Goal: Task Accomplishment & Management: Manage account settings

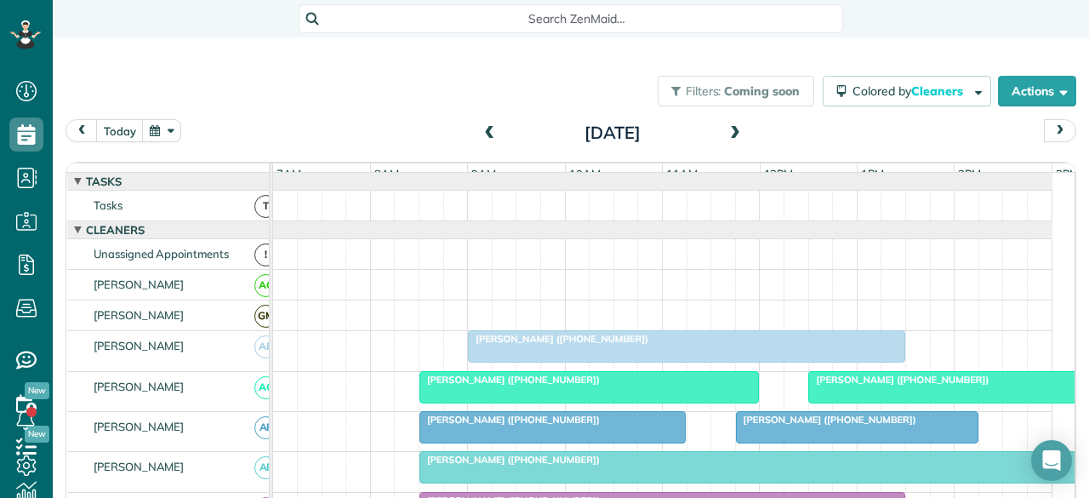
scroll to position [7, 7]
click at [726, 131] on span at bounding box center [735, 133] width 19 height 15
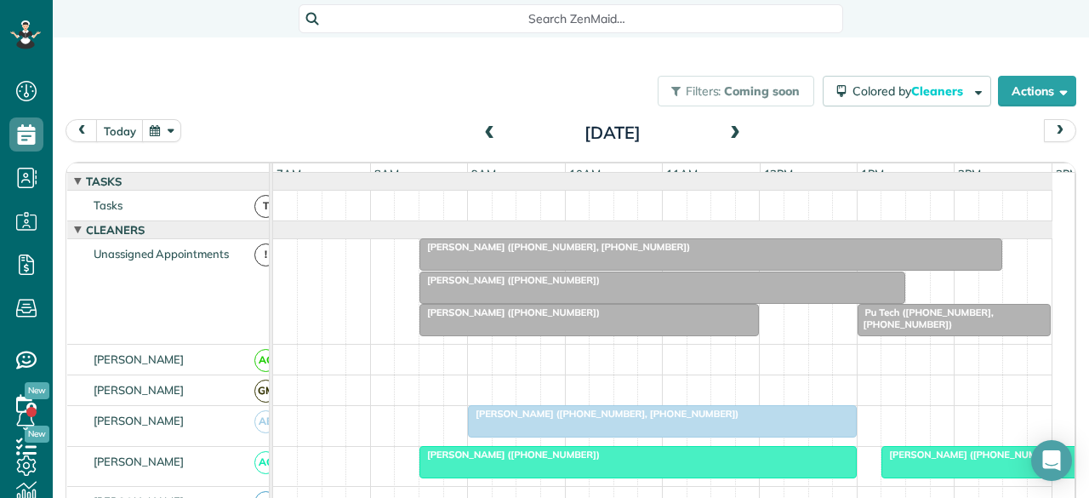
click at [481, 130] on span at bounding box center [490, 133] width 19 height 15
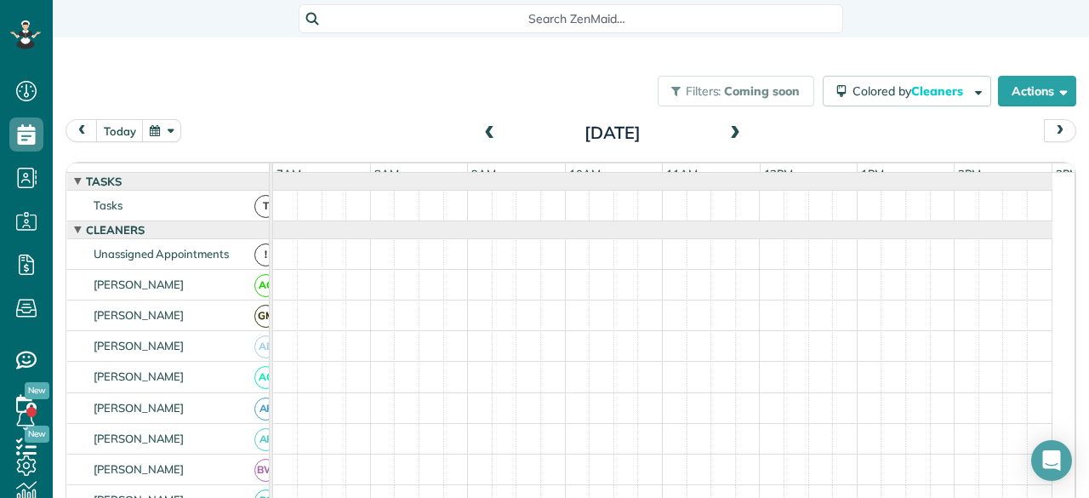
click at [481, 130] on span at bounding box center [490, 133] width 19 height 15
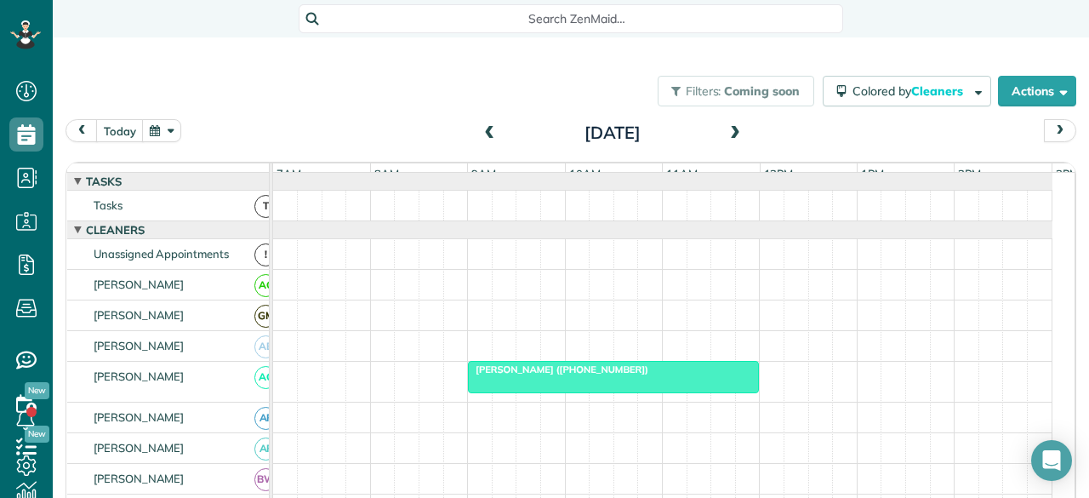
click at [481, 130] on span at bounding box center [490, 133] width 19 height 15
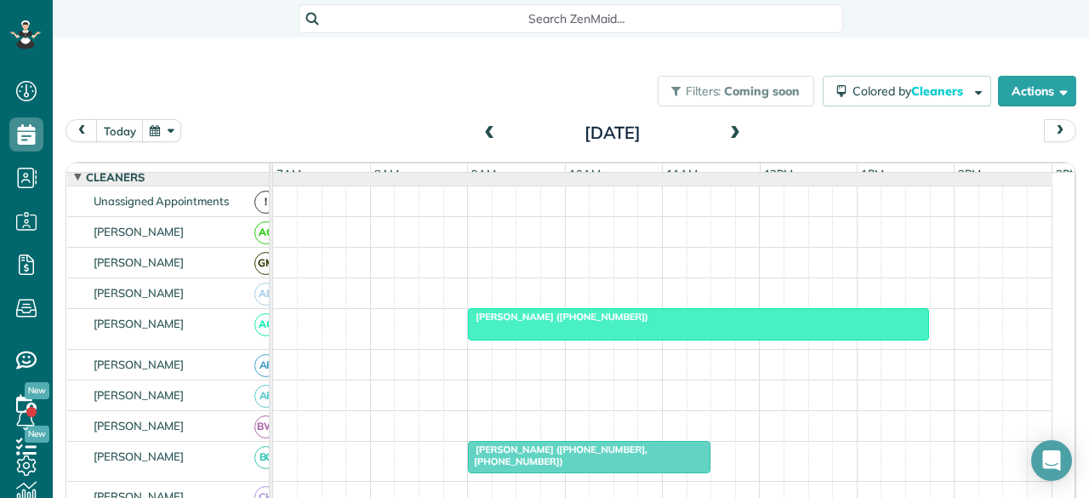
scroll to position [85, 0]
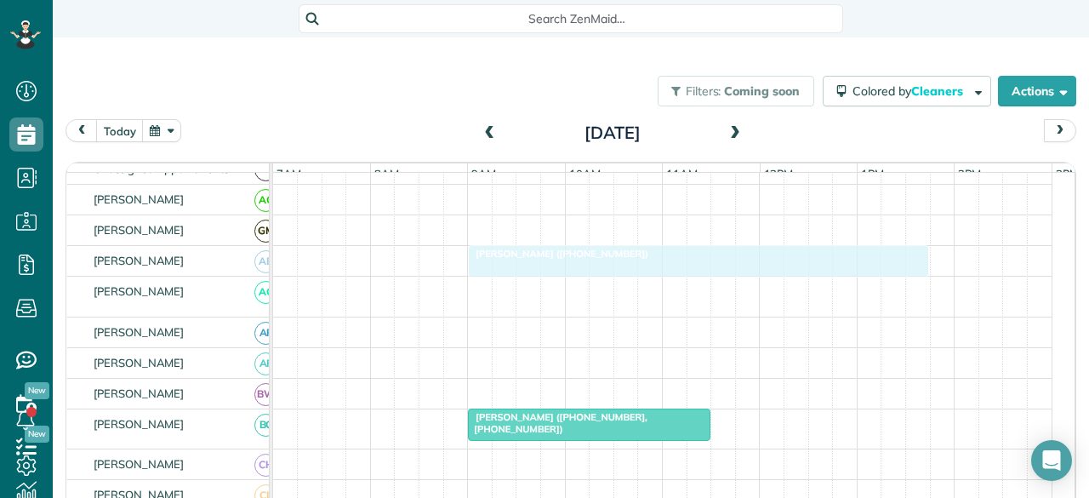
drag, startPoint x: 514, startPoint y: 294, endPoint x: 517, endPoint y: 265, distance: 28.3
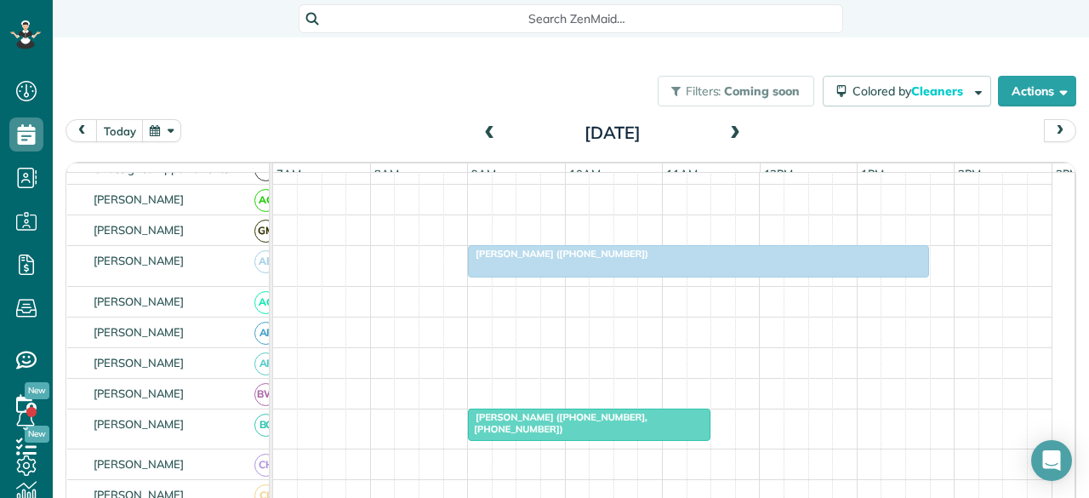
click at [618, 260] on span "[PERSON_NAME] ([PHONE_NUMBER])" at bounding box center [558, 254] width 182 height 12
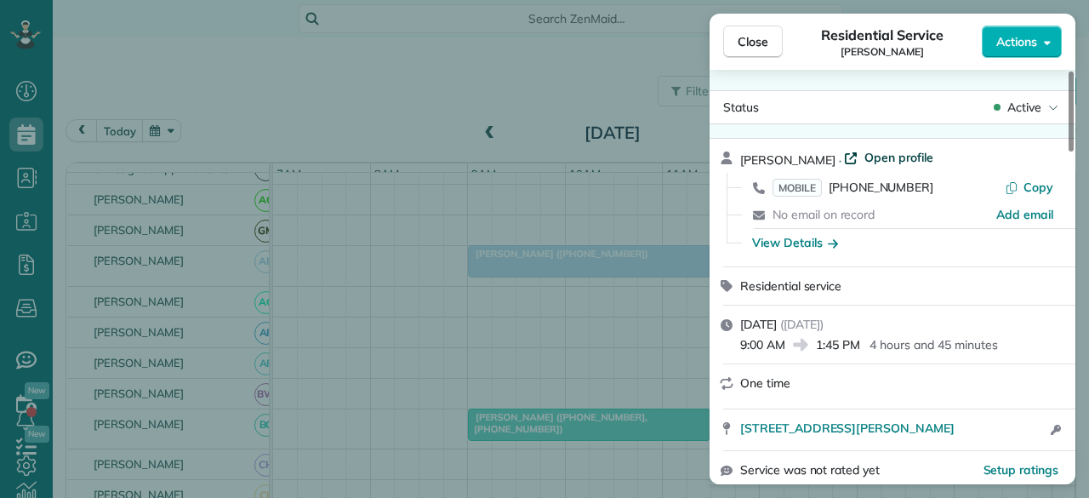
click at [881, 155] on span "Open profile" at bounding box center [899, 157] width 69 height 17
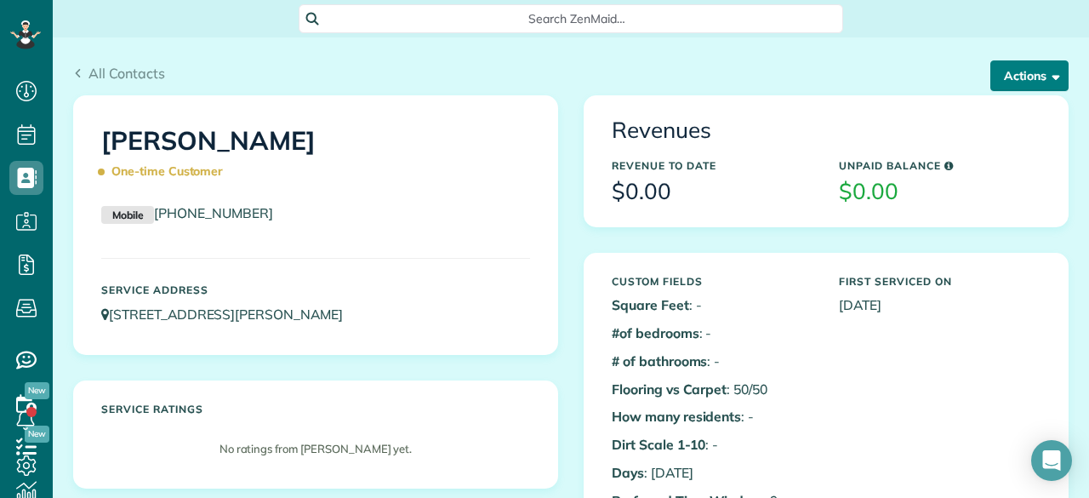
click at [1034, 75] on button "Actions" at bounding box center [1029, 75] width 78 height 31
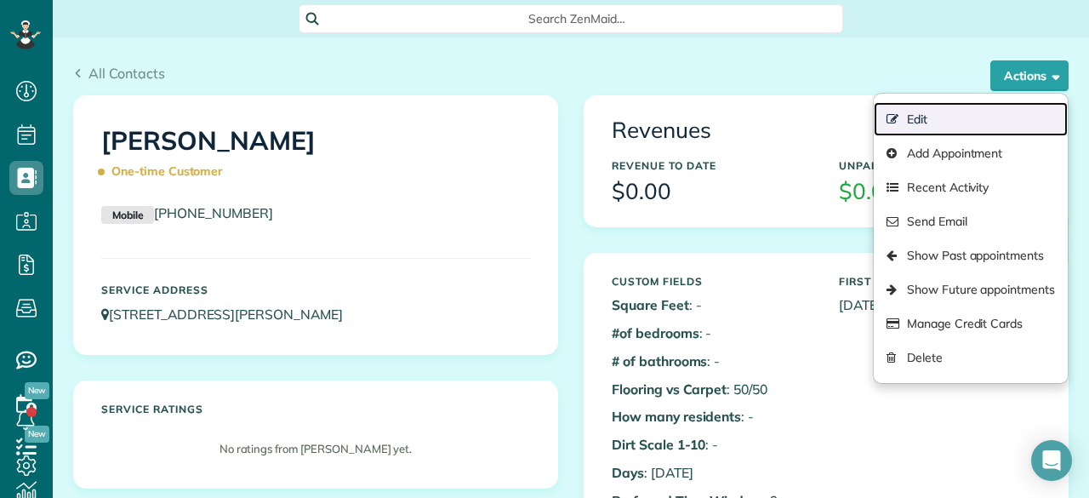
click at [922, 121] on link "Edit" at bounding box center [971, 119] width 194 height 34
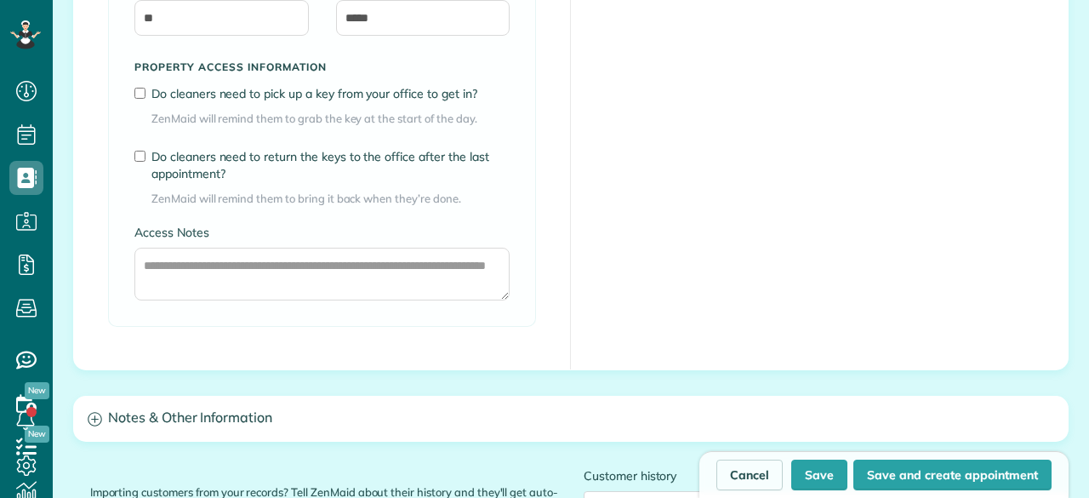
scroll to position [1532, 0]
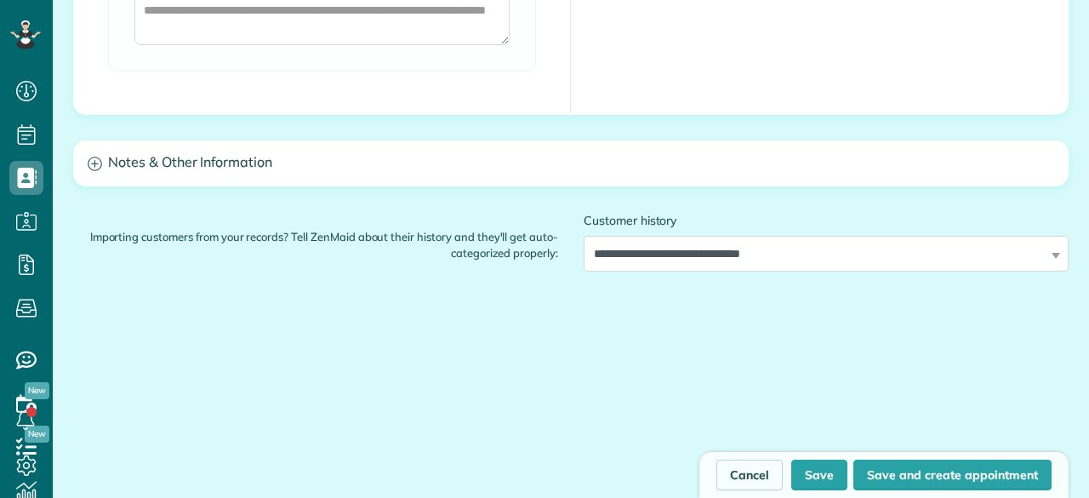
type input "**********"
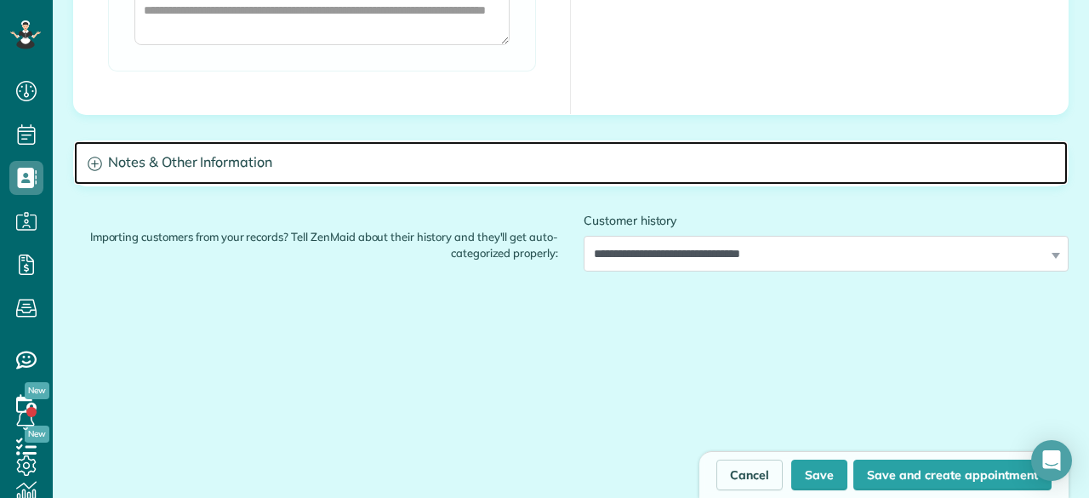
click at [385, 153] on h3 "Notes & Other Information" at bounding box center [571, 162] width 994 height 43
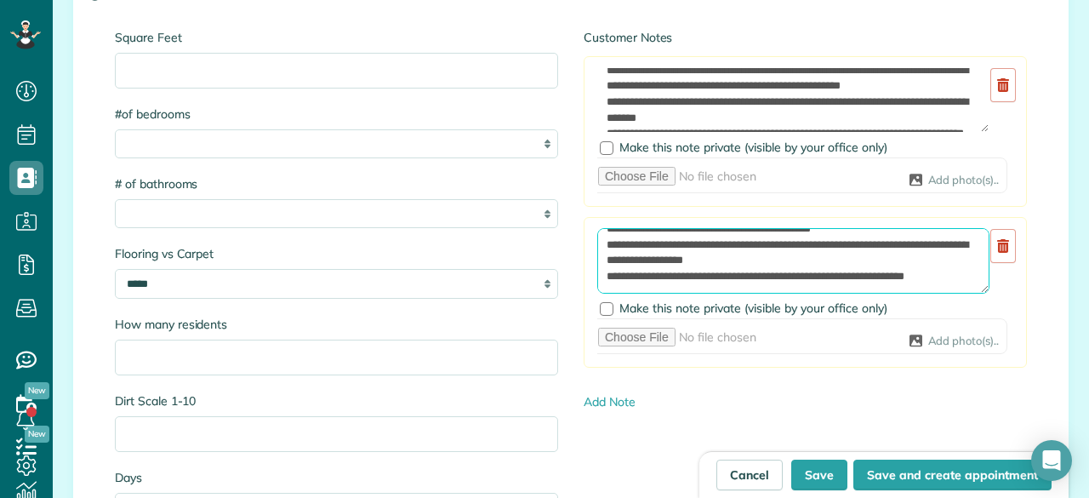
scroll to position [442, 0]
click at [790, 241] on textarea at bounding box center [793, 261] width 392 height 66
click at [841, 259] on textarea at bounding box center [793, 261] width 392 height 66
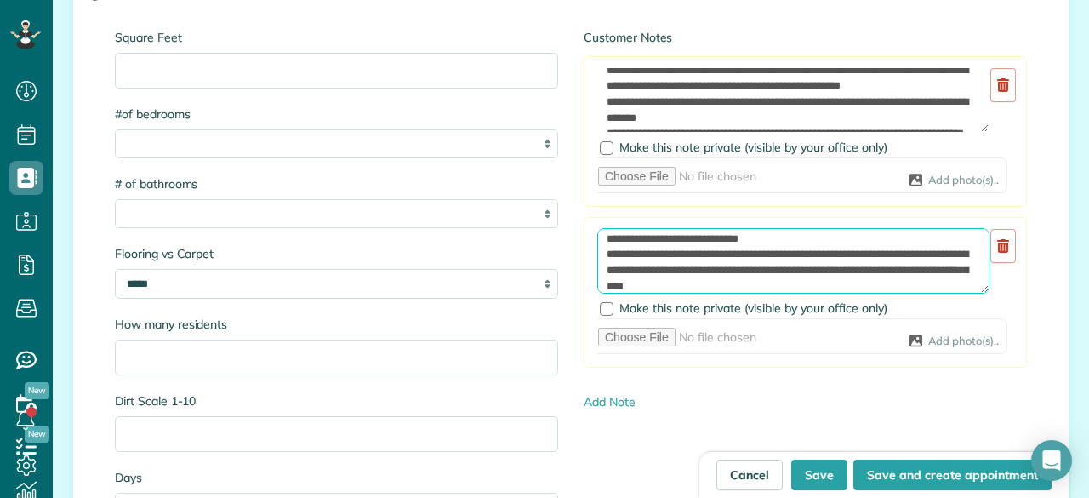
scroll to position [335, 0]
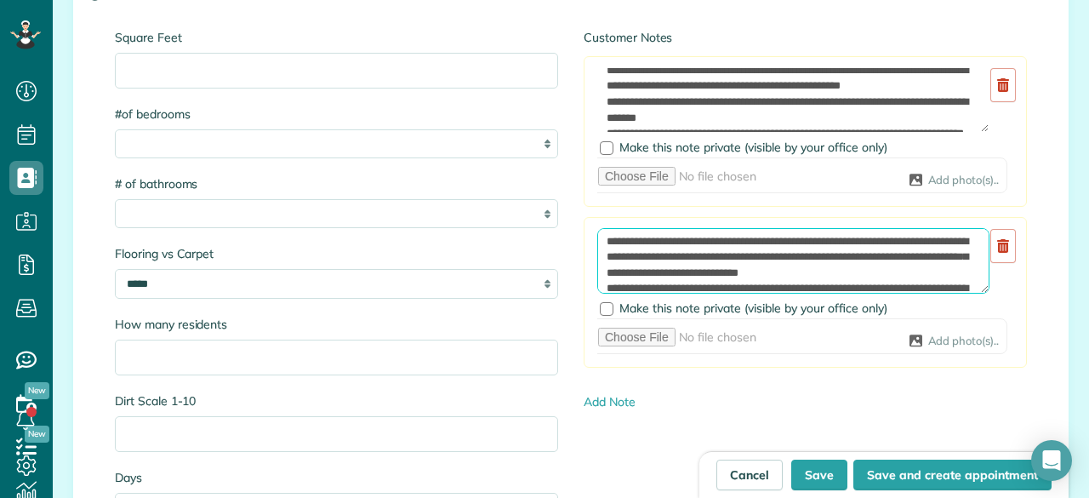
click at [938, 269] on textarea at bounding box center [793, 261] width 392 height 66
click at [646, 283] on textarea at bounding box center [793, 261] width 392 height 66
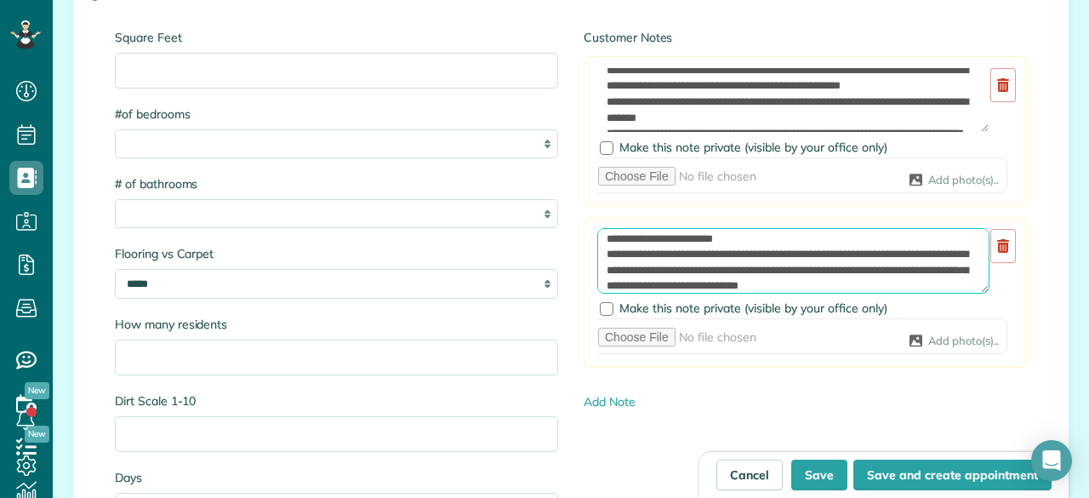
drag, startPoint x: 890, startPoint y: 280, endPoint x: 931, endPoint y: 268, distance: 42.5
click at [890, 280] on textarea at bounding box center [793, 261] width 392 height 66
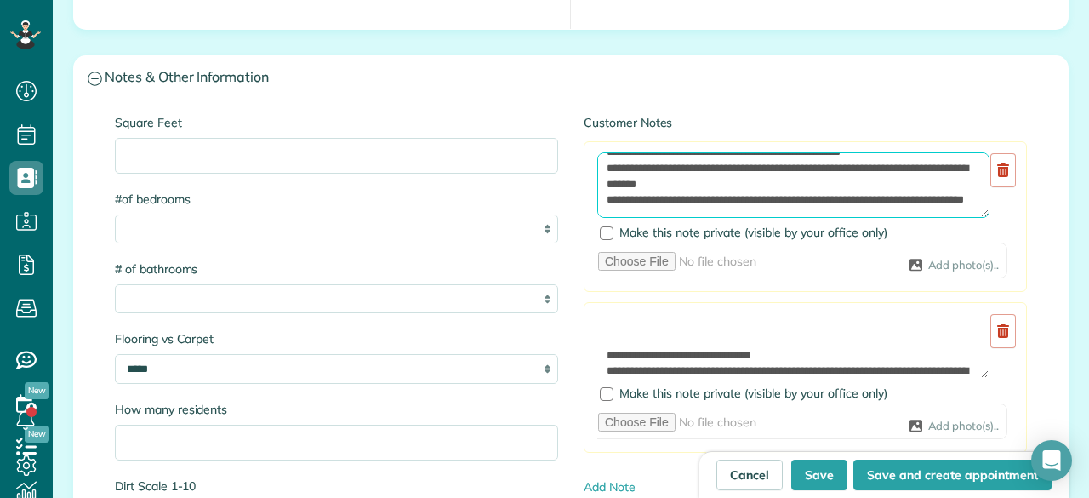
scroll to position [0, 0]
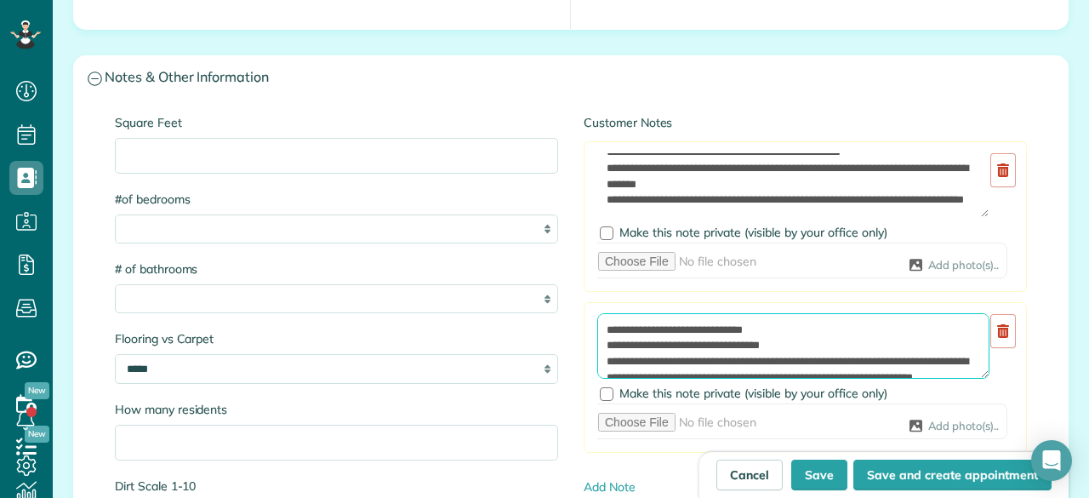
drag, startPoint x: 771, startPoint y: 323, endPoint x: 578, endPoint y: 326, distance: 193.2
click at [584, 326] on div "Add Image Make this note private (visible by your office only) Add photo(s).." at bounding box center [805, 377] width 443 height 151
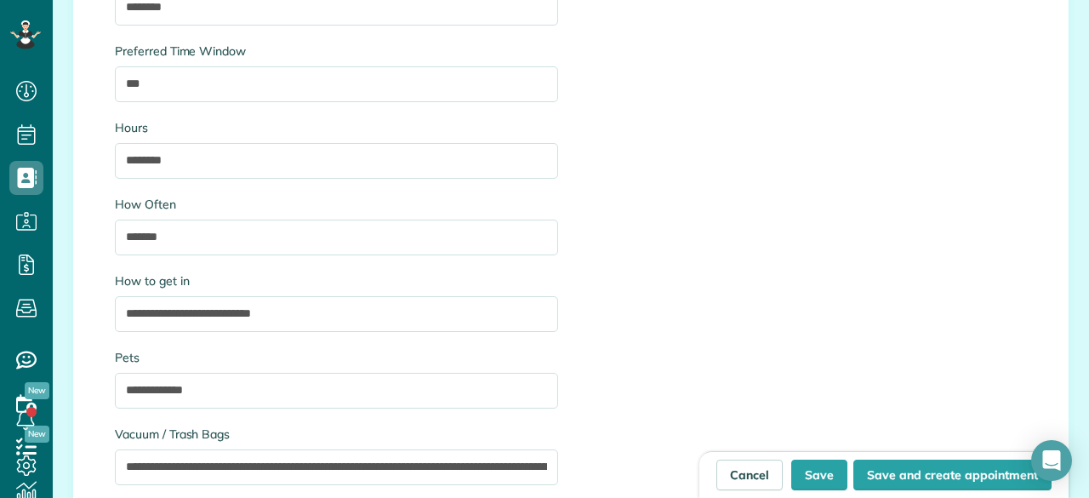
scroll to position [2383, 0]
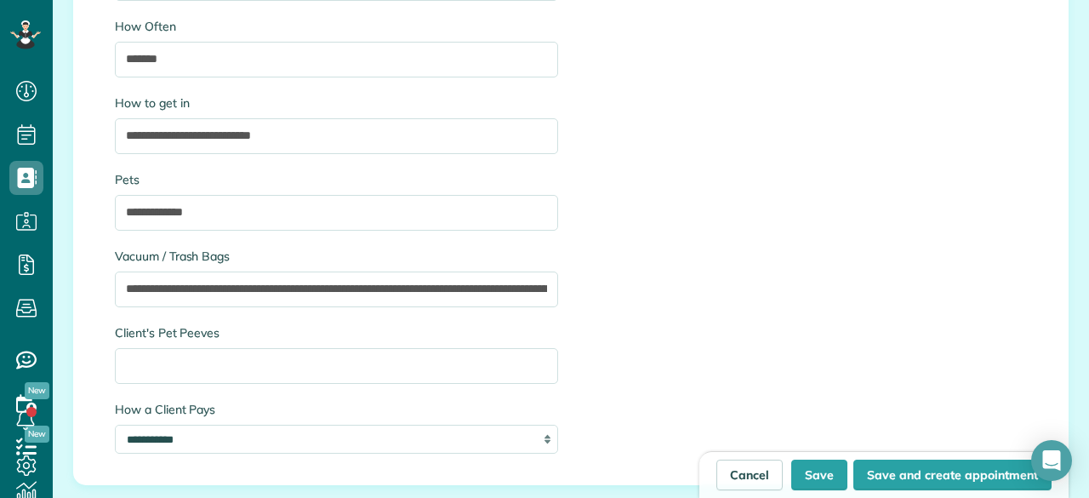
type textarea "**********"
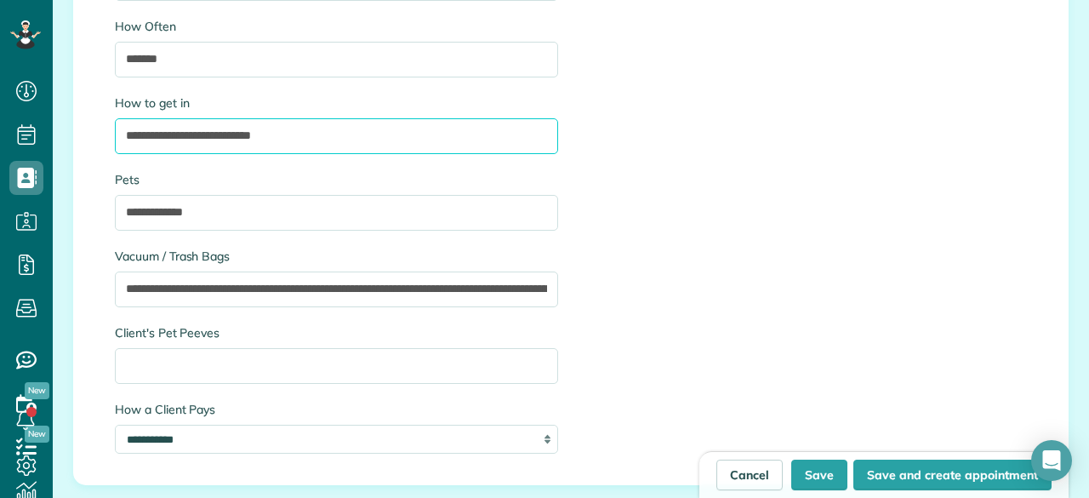
click at [289, 133] on input "**********" at bounding box center [336, 136] width 443 height 36
click at [186, 132] on input "**********" at bounding box center [336, 136] width 443 height 36
drag, startPoint x: 383, startPoint y: 132, endPoint x: 567, endPoint y: 134, distance: 183.8
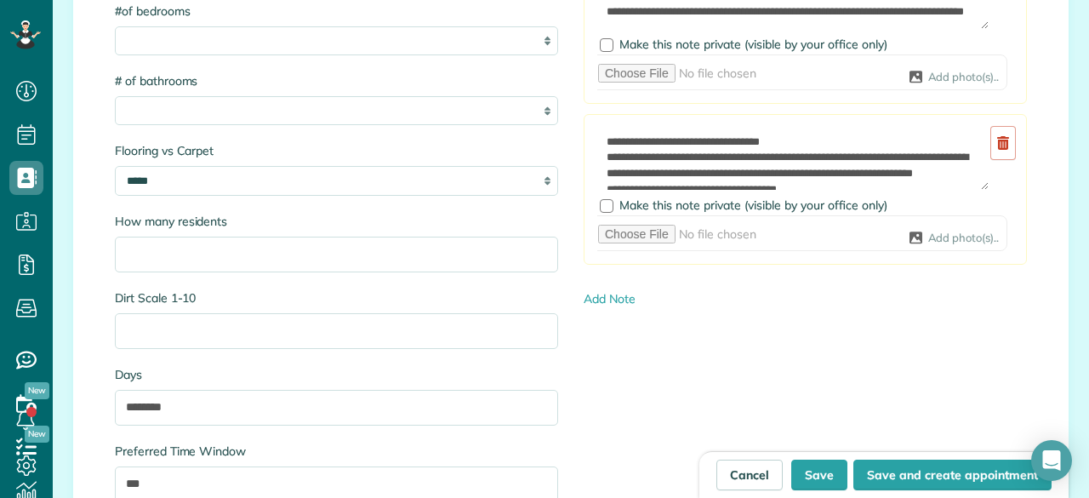
scroll to position [1787, 0]
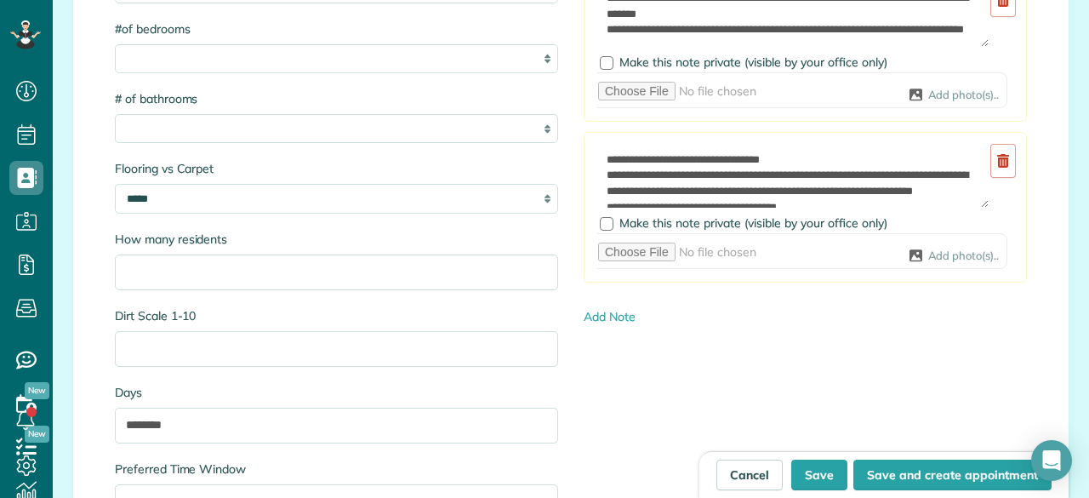
type input "**********"
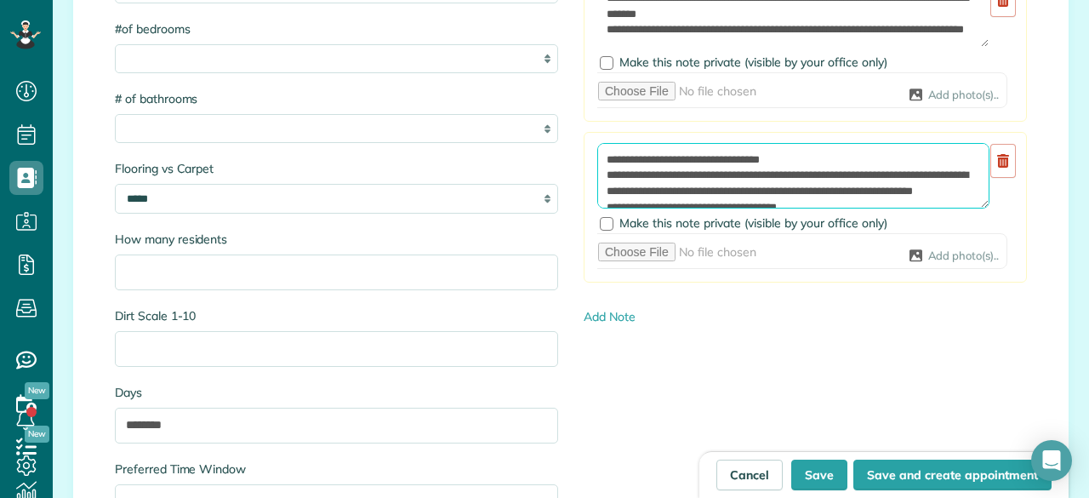
click at [597, 157] on textarea at bounding box center [793, 176] width 392 height 66
click at [609, 157] on textarea at bounding box center [793, 176] width 392 height 66
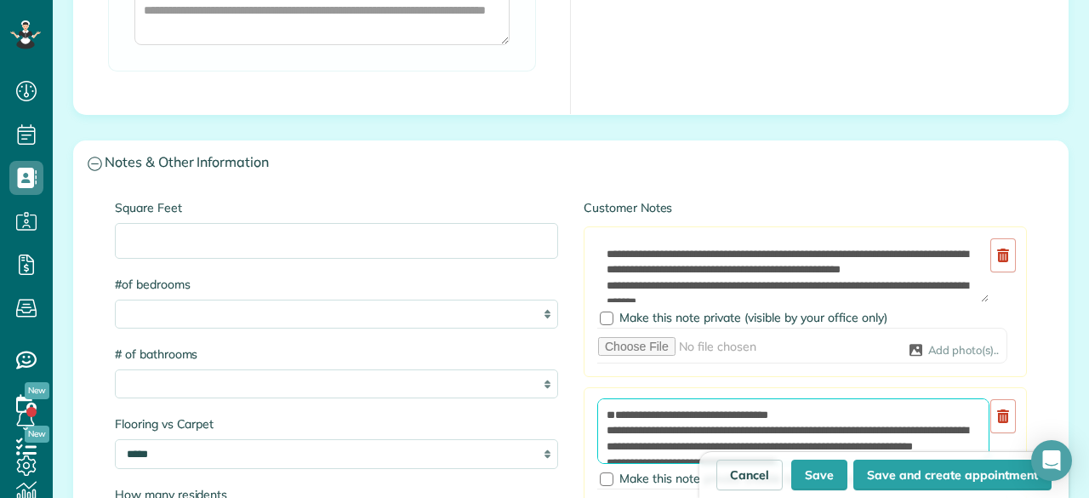
type textarea "**********"
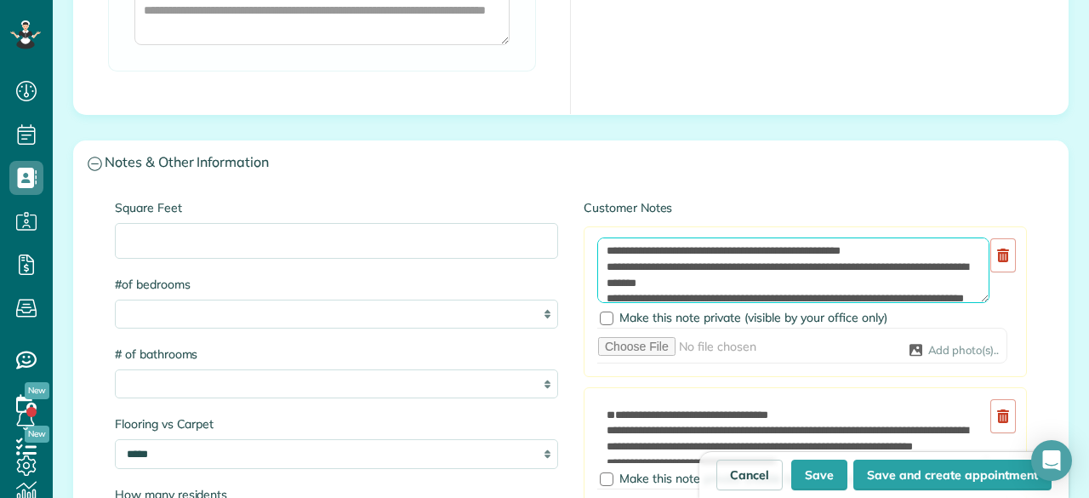
scroll to position [47, 0]
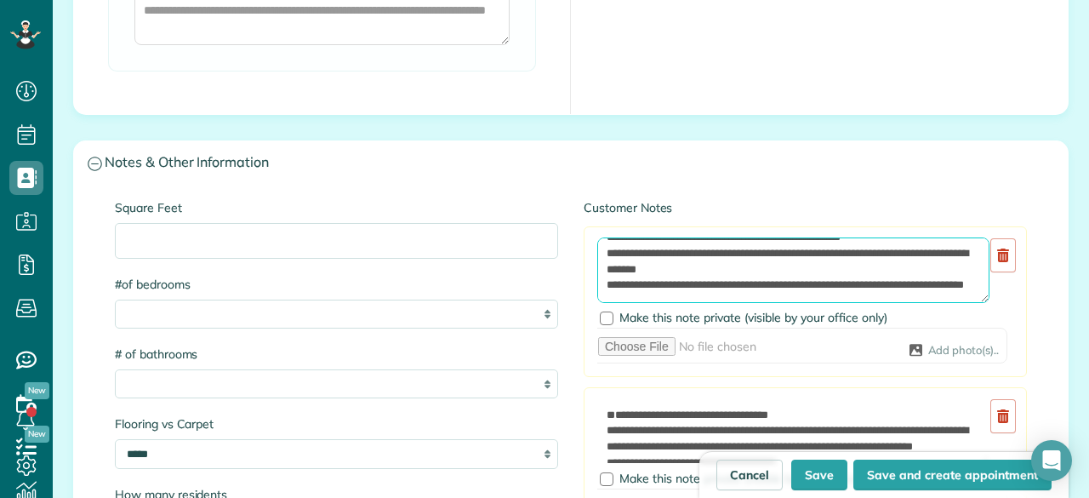
drag, startPoint x: 599, startPoint y: 251, endPoint x: 705, endPoint y: 294, distance: 114.1
click at [705, 294] on textarea "**********" at bounding box center [793, 270] width 392 height 66
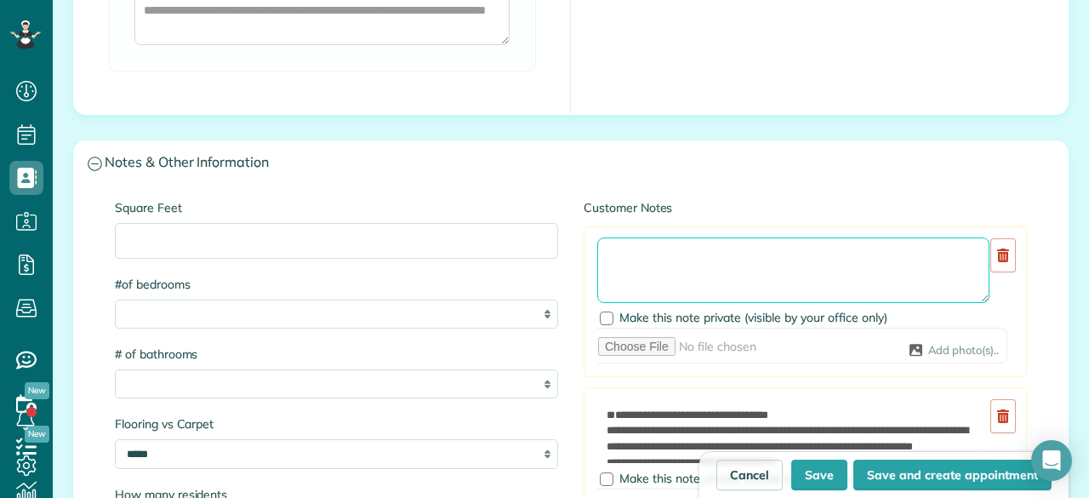
scroll to position [1617, 0]
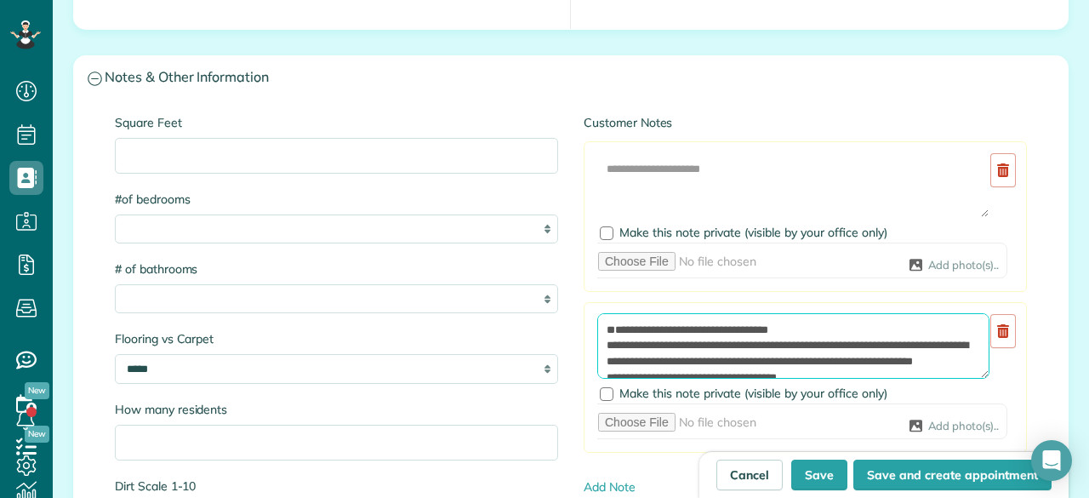
click at [611, 319] on textarea at bounding box center [793, 346] width 392 height 66
paste textarea "**********"
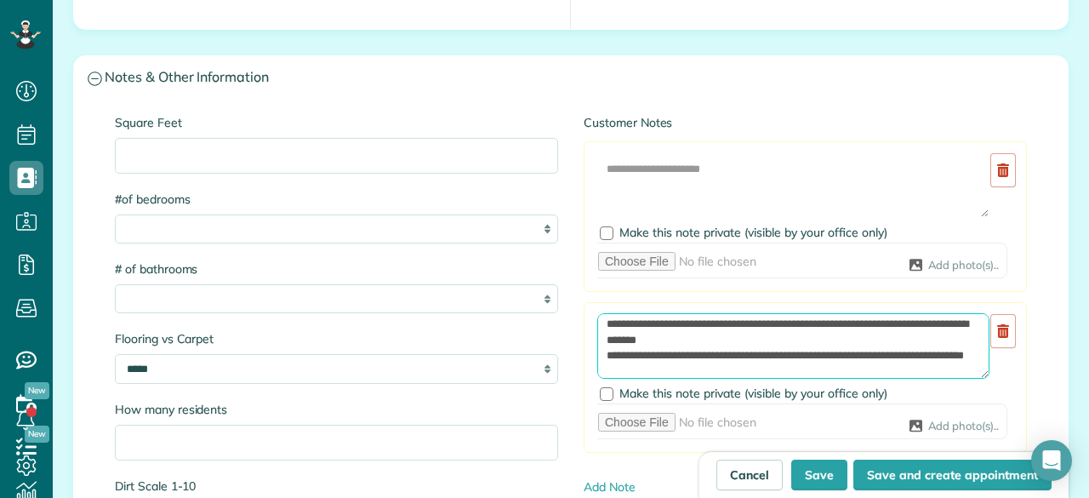
scroll to position [0, 0]
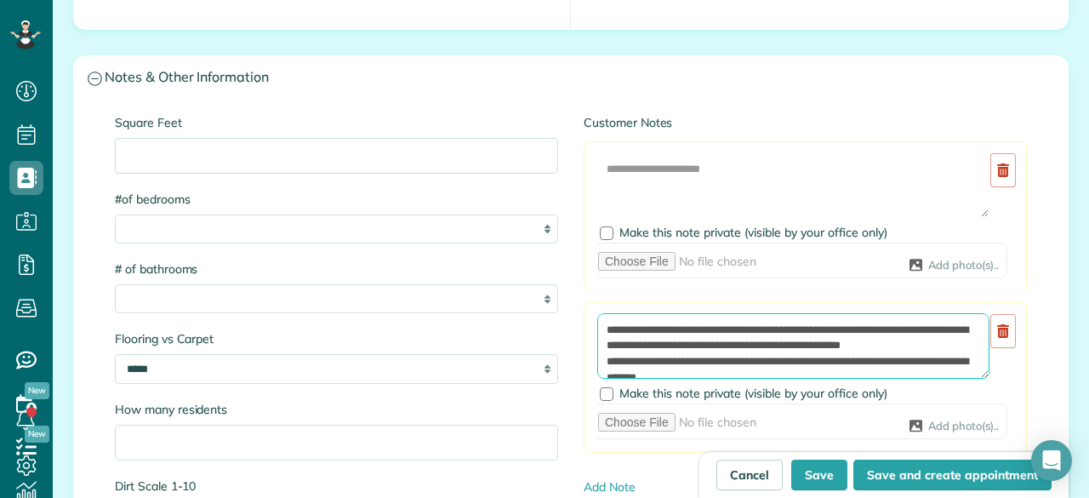
click at [597, 326] on textarea at bounding box center [793, 346] width 392 height 66
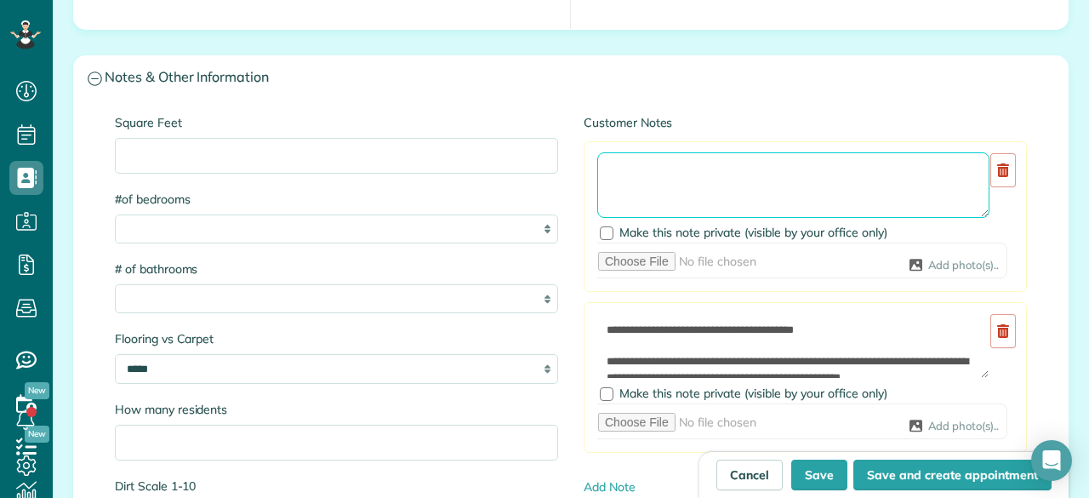
click at [619, 161] on textarea "**********" at bounding box center [793, 185] width 392 height 66
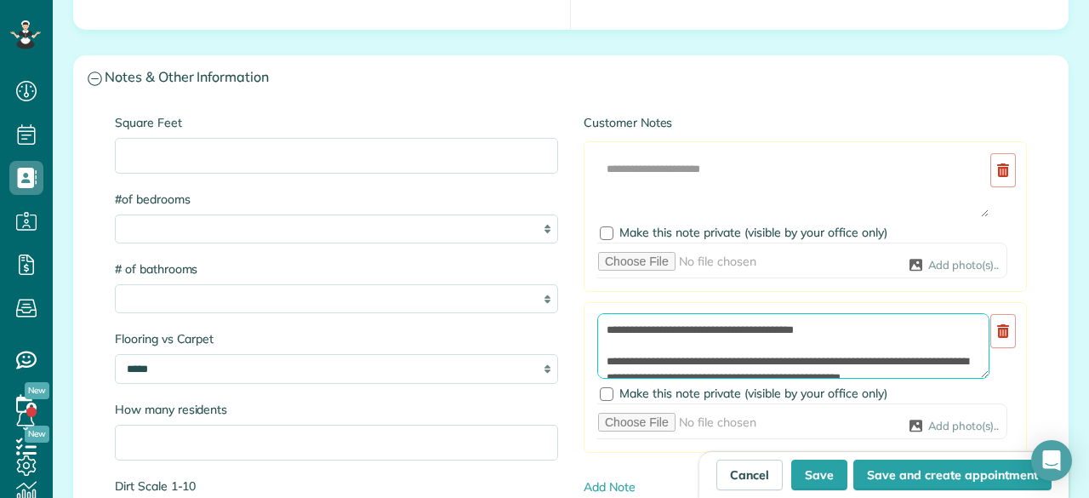
click at [899, 327] on textarea at bounding box center [793, 346] width 392 height 66
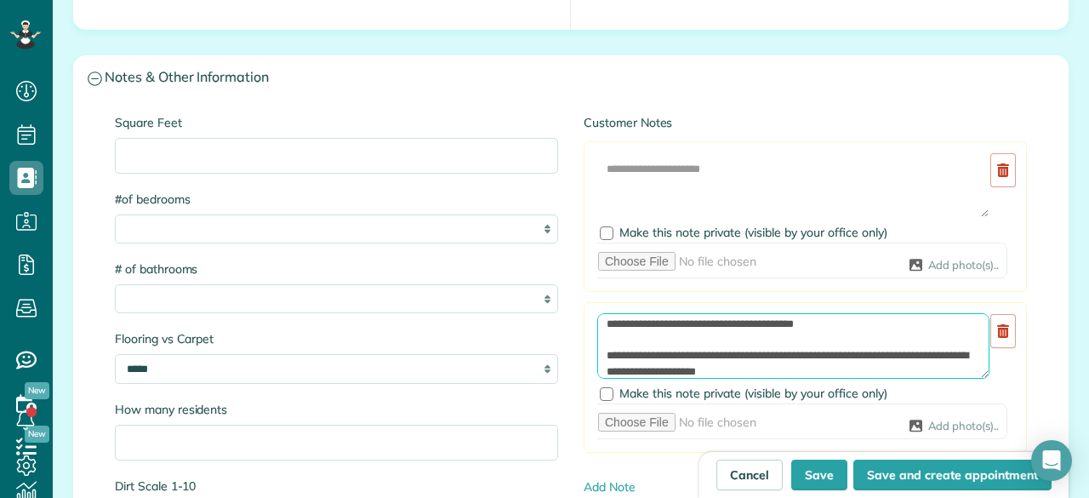
scroll to position [22, 0]
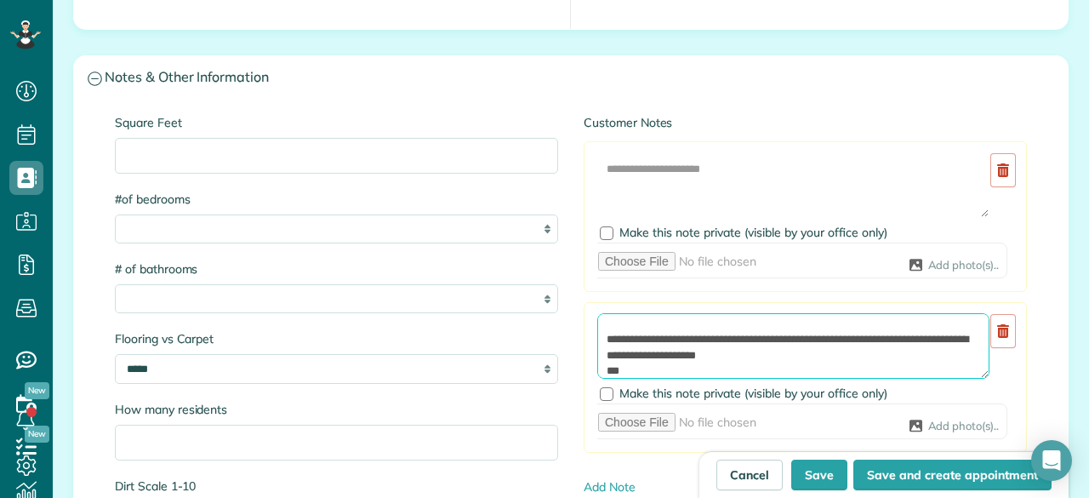
click at [710, 336] on textarea at bounding box center [793, 346] width 392 height 66
click at [633, 364] on textarea at bounding box center [793, 346] width 392 height 66
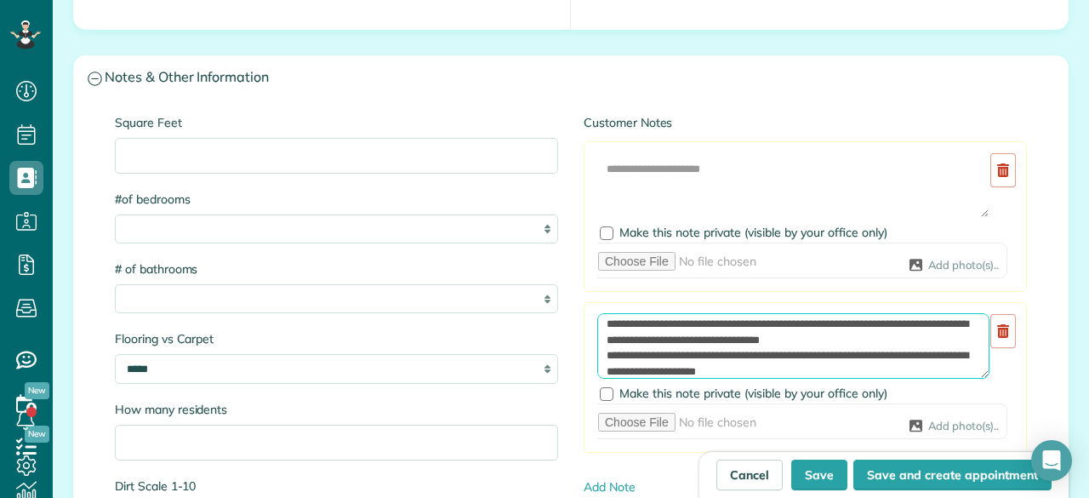
scroll to position [54, 0]
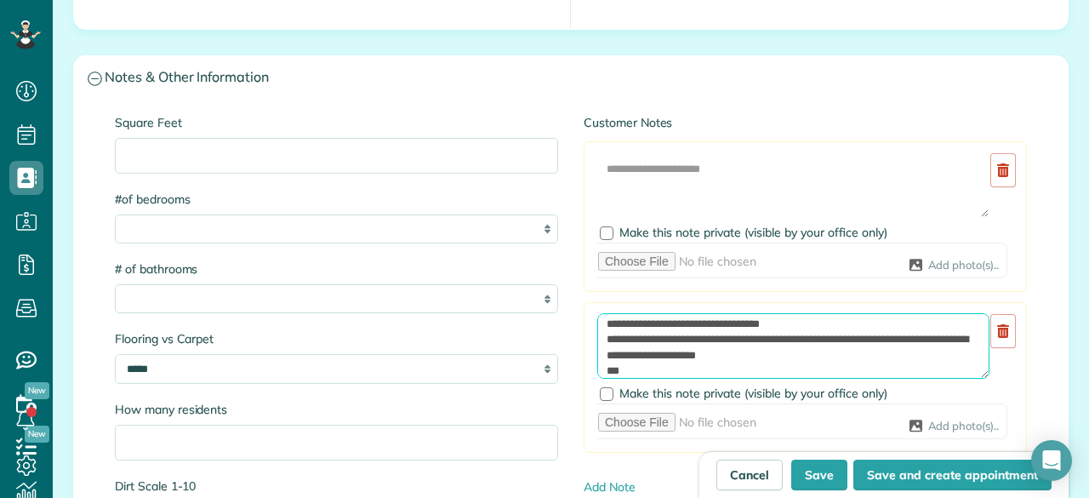
drag, startPoint x: 611, startPoint y: 333, endPoint x: 776, endPoint y: 351, distance: 166.1
click at [776, 351] on textarea at bounding box center [793, 346] width 392 height 66
click at [628, 369] on textarea at bounding box center [793, 346] width 392 height 66
paste textarea "**********"
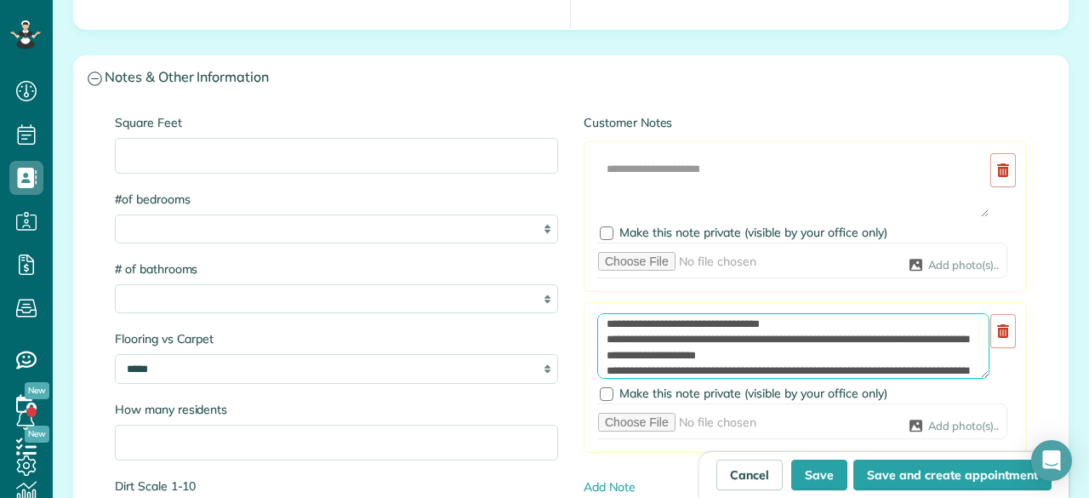
scroll to position [70, 0]
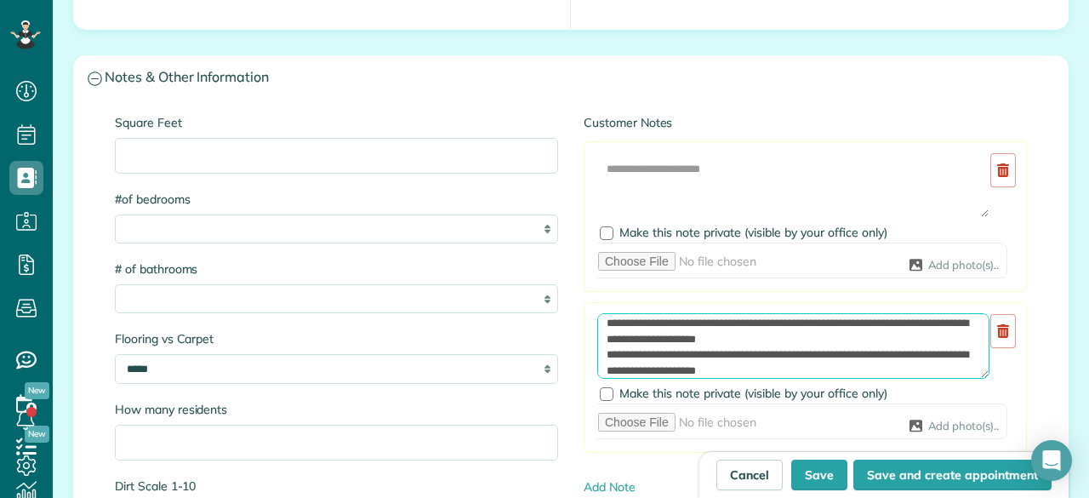
drag, startPoint x: 642, startPoint y: 351, endPoint x: 676, endPoint y: 350, distance: 34.9
click at [676, 350] on textarea at bounding box center [793, 346] width 392 height 66
drag, startPoint x: 710, startPoint y: 352, endPoint x: 727, endPoint y: 352, distance: 17.0
click at [727, 352] on textarea at bounding box center [793, 346] width 392 height 66
click at [915, 366] on textarea at bounding box center [793, 346] width 392 height 66
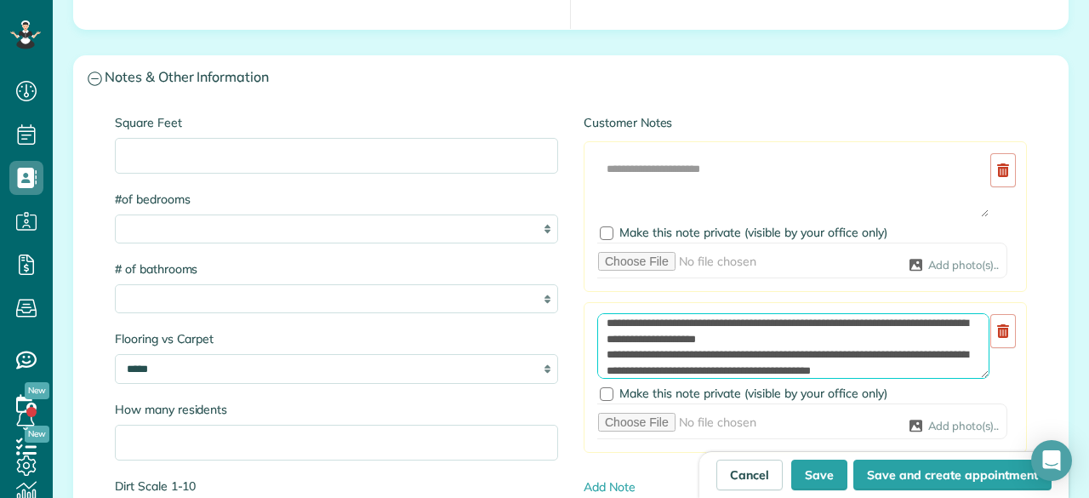
click at [916, 361] on textarea at bounding box center [793, 346] width 392 height 66
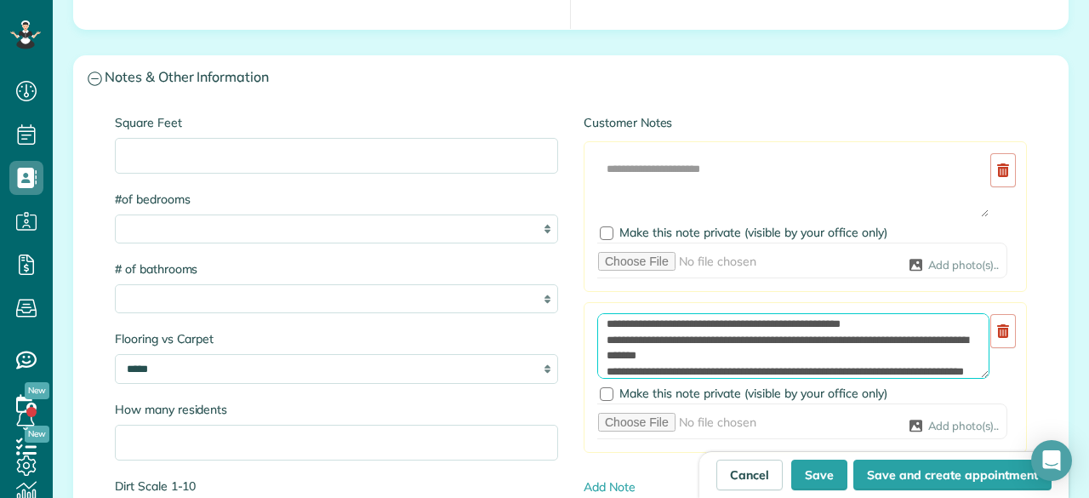
drag, startPoint x: 768, startPoint y: 364, endPoint x: 819, endPoint y: 324, distance: 64.9
click at [819, 324] on textarea at bounding box center [793, 346] width 392 height 66
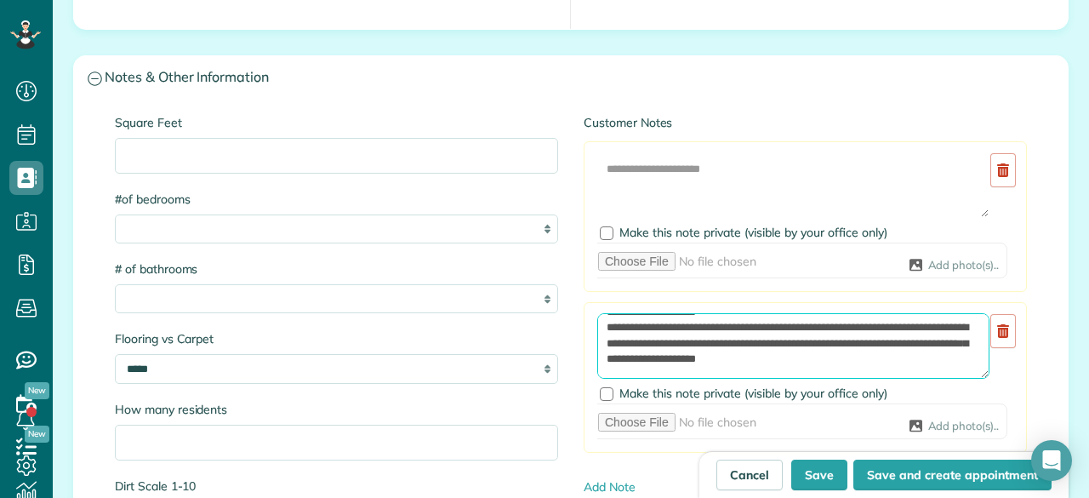
scroll to position [111, 0]
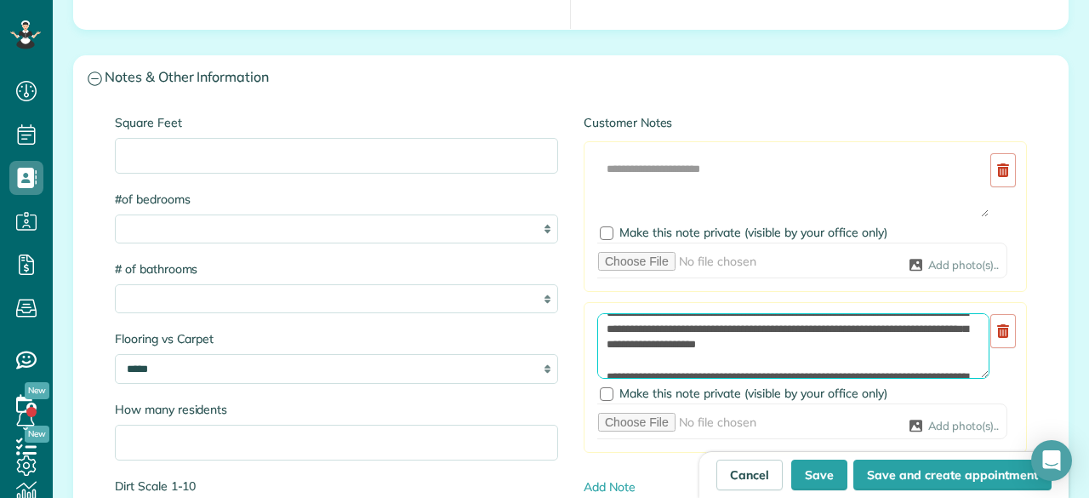
click at [882, 341] on textarea at bounding box center [793, 346] width 392 height 66
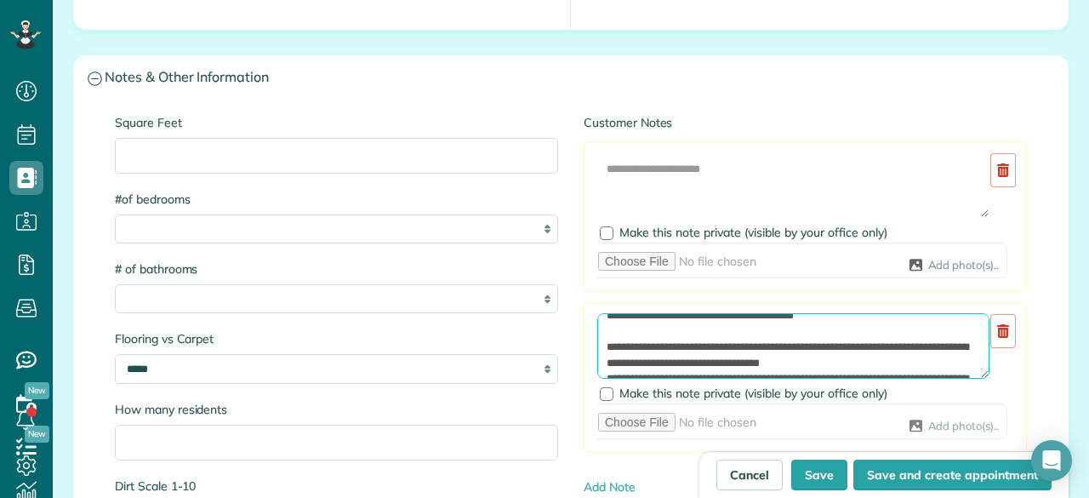
scroll to position [1702, 0]
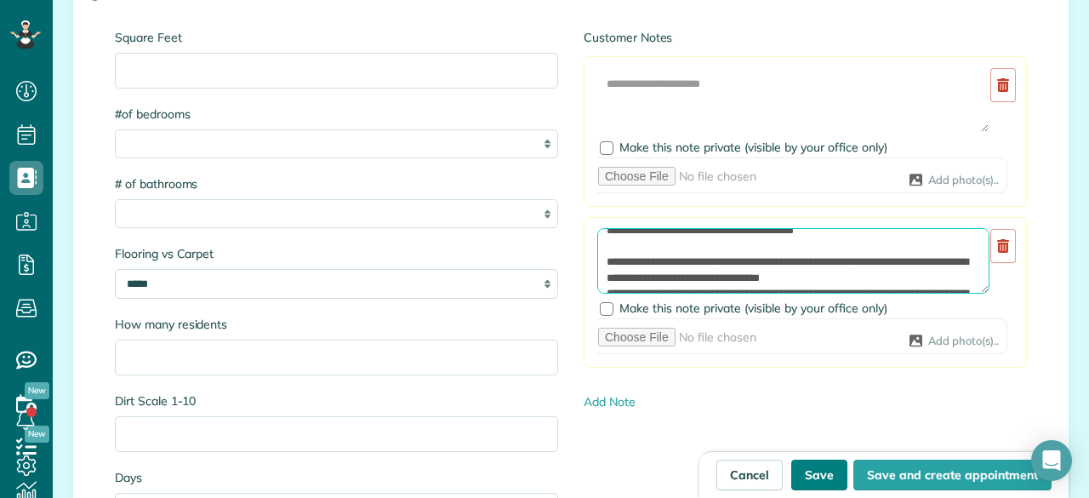
type textarea "**********"
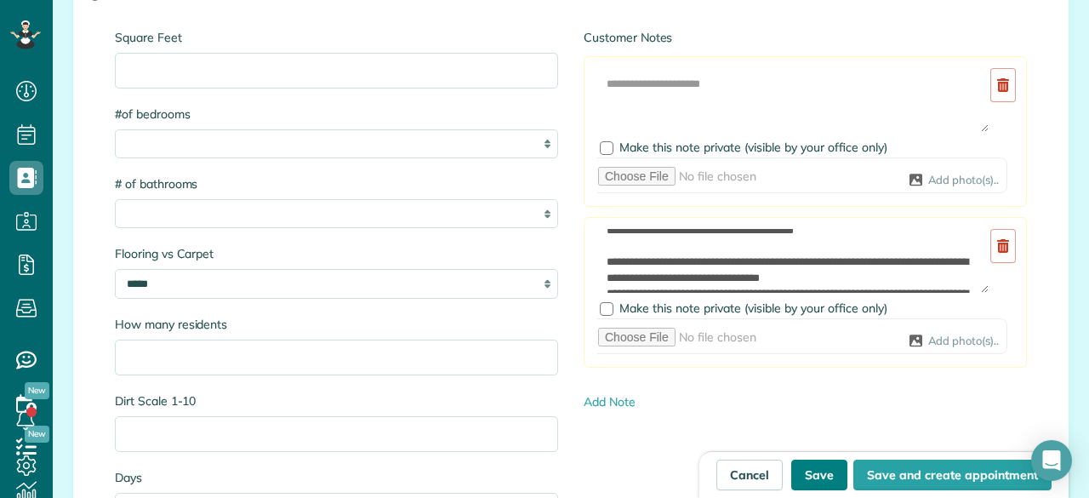
click at [805, 474] on button "Save" at bounding box center [819, 475] width 56 height 31
type input "**********"
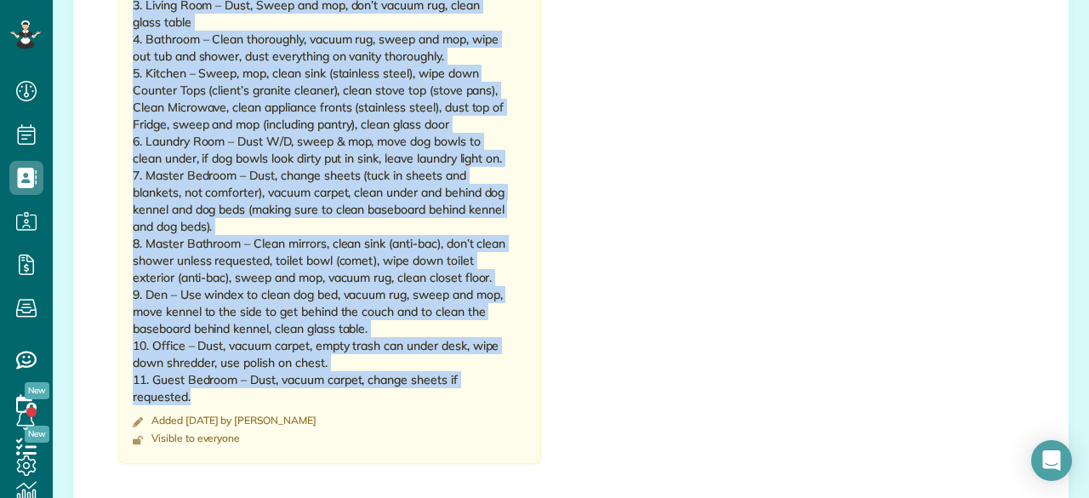
scroll to position [2042, 0]
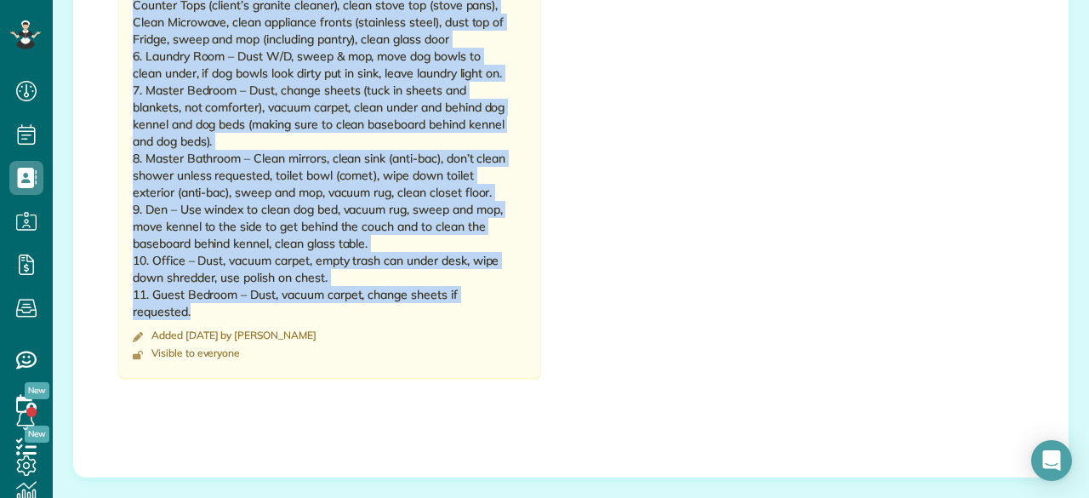
drag, startPoint x: 128, startPoint y: 131, endPoint x: 451, endPoint y: 292, distance: 361.1
copy div "PLEASE READ NOTES BELOW BEFORE EACH CLEANING Special Dusting Notes Done Quarter…"
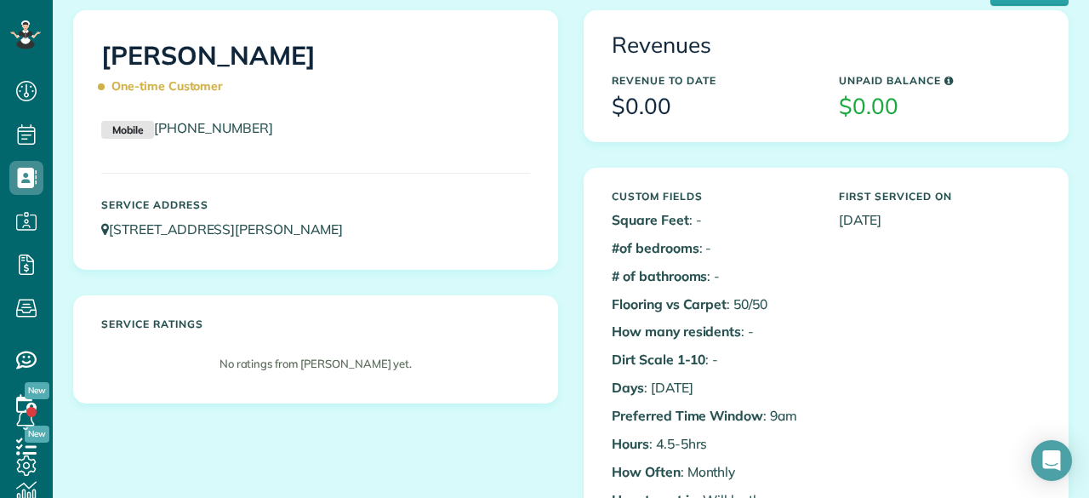
scroll to position [85, 0]
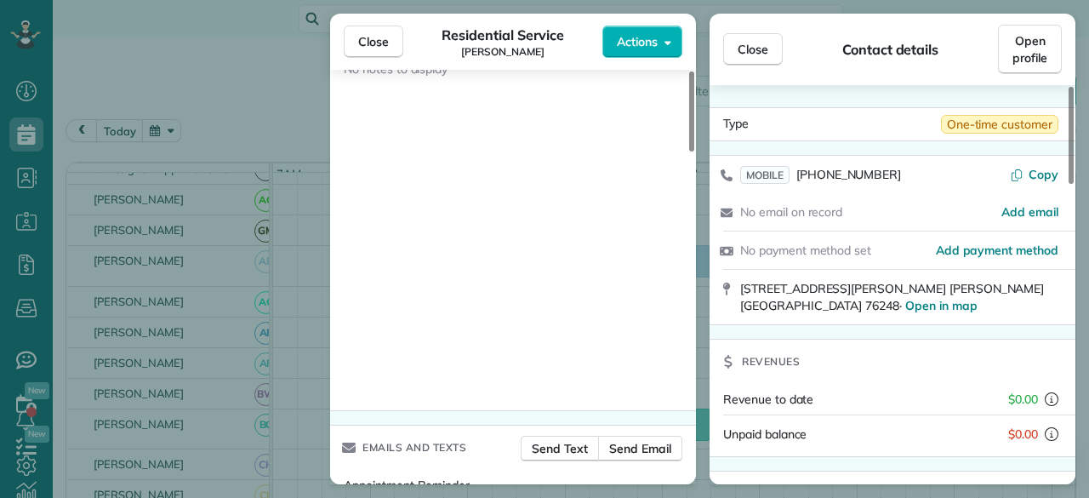
scroll to position [1714, 0]
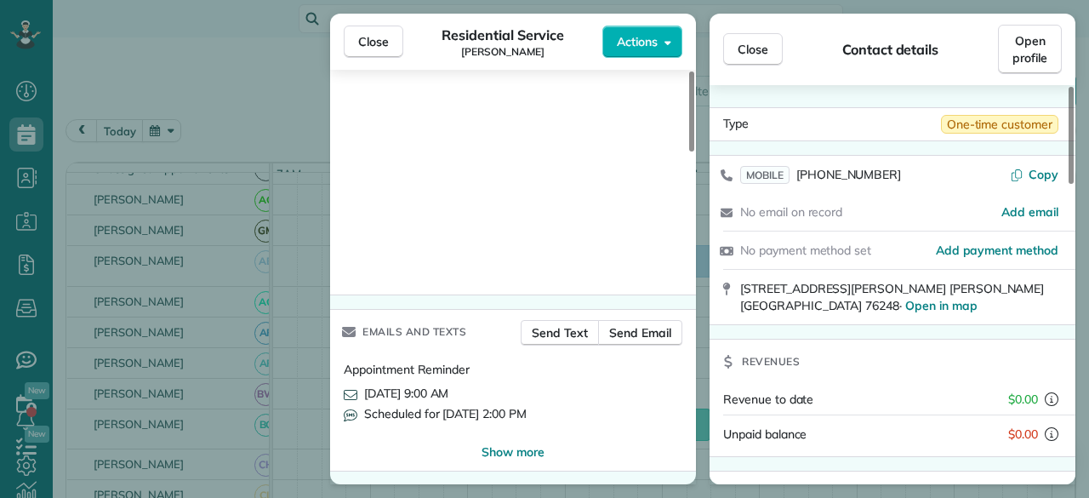
drag, startPoint x: 363, startPoint y: 32, endPoint x: 601, endPoint y: 249, distance: 322.3
click at [363, 32] on button "Close" at bounding box center [374, 42] width 60 height 32
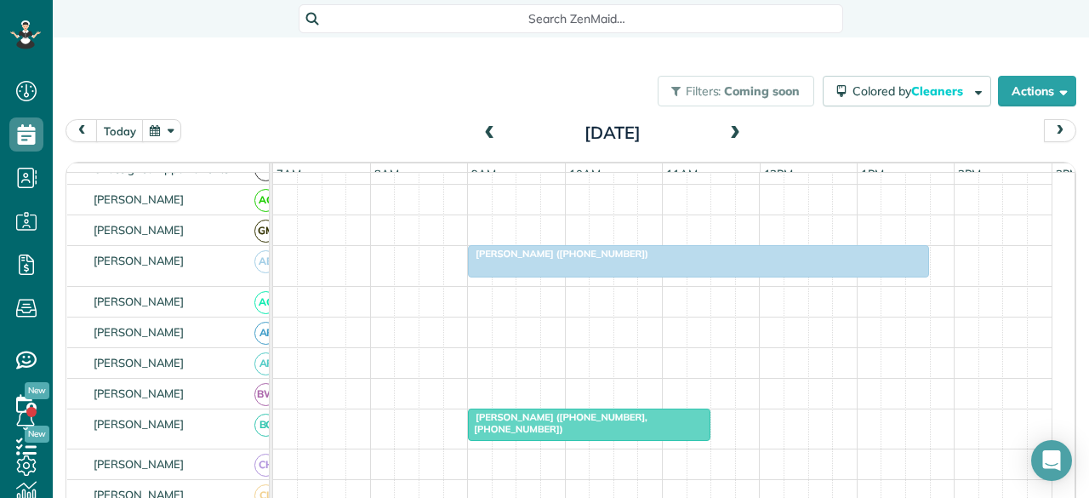
click at [586, 277] on div at bounding box center [699, 261] width 460 height 31
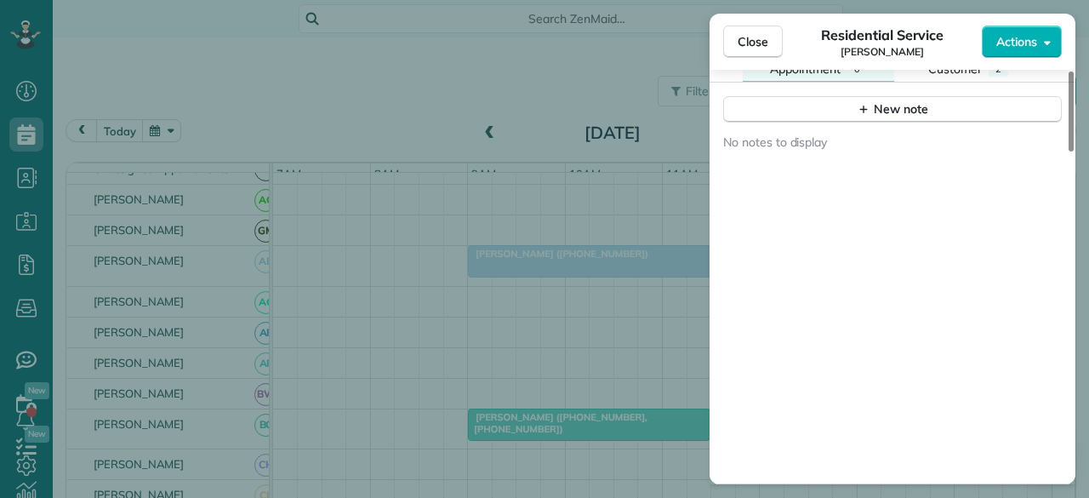
scroll to position [1533, 0]
click at [893, 105] on div "New note" at bounding box center [892, 102] width 71 height 18
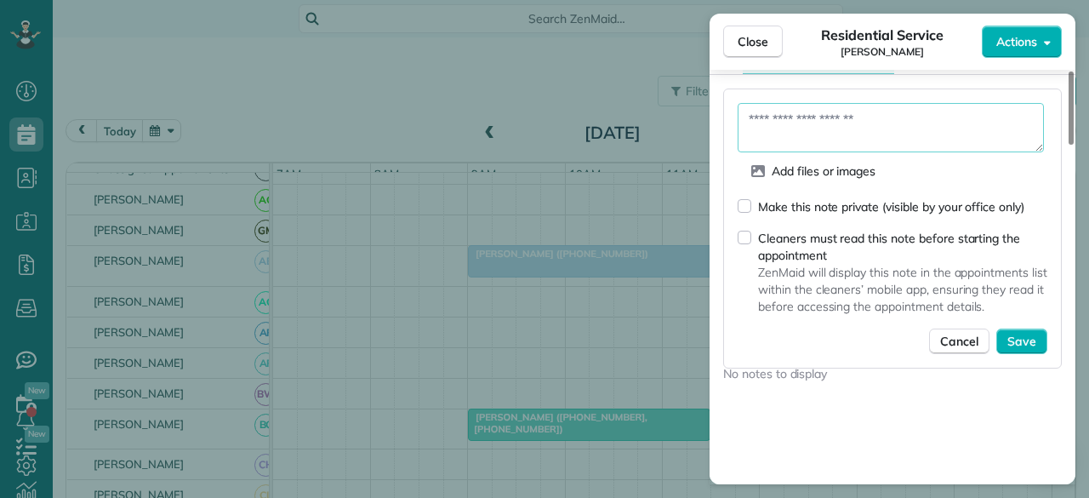
click at [751, 120] on textarea at bounding box center [891, 127] width 306 height 49
click at [769, 117] on textarea "**********" at bounding box center [891, 127] width 307 height 49
click at [878, 119] on textarea "**********" at bounding box center [891, 127] width 307 height 49
type textarea "**********"
click at [1018, 343] on span "Save" at bounding box center [1022, 341] width 29 height 17
